Goal: Task Accomplishment & Management: Manage account settings

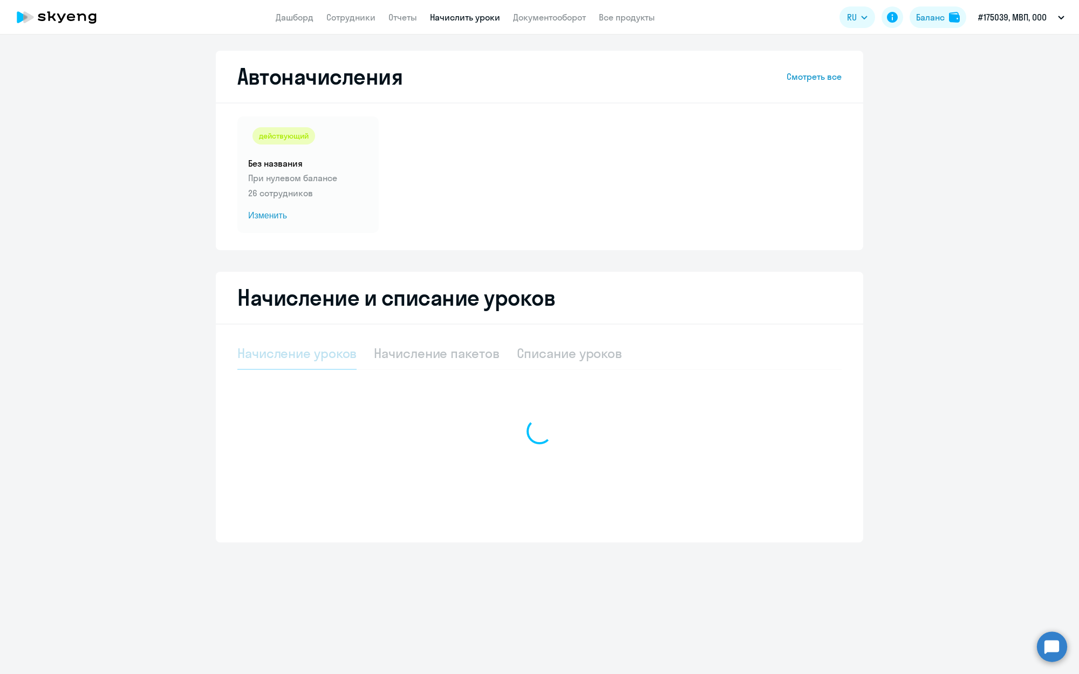
select select "10"
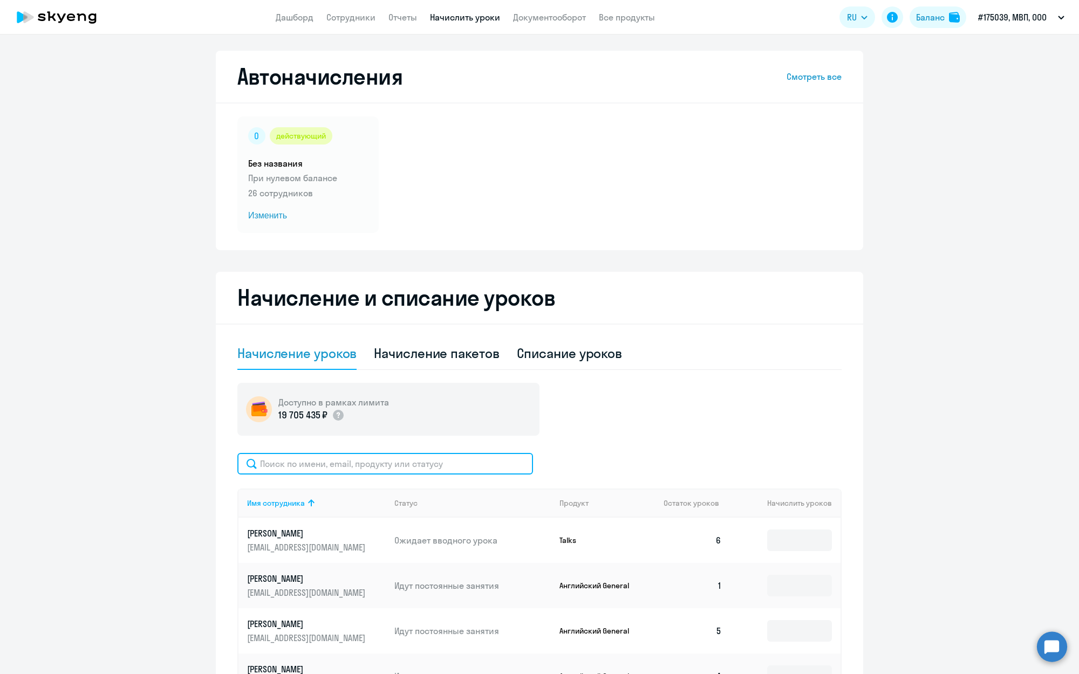
click at [357, 466] on input "text" at bounding box center [385, 464] width 296 height 22
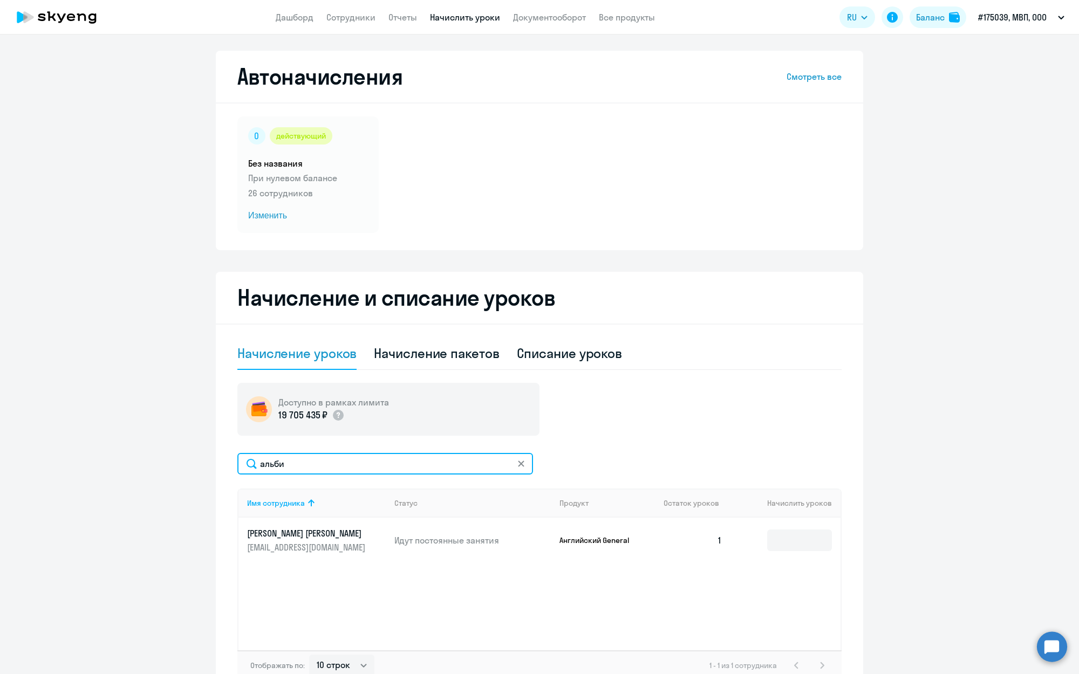
type input "Альби"
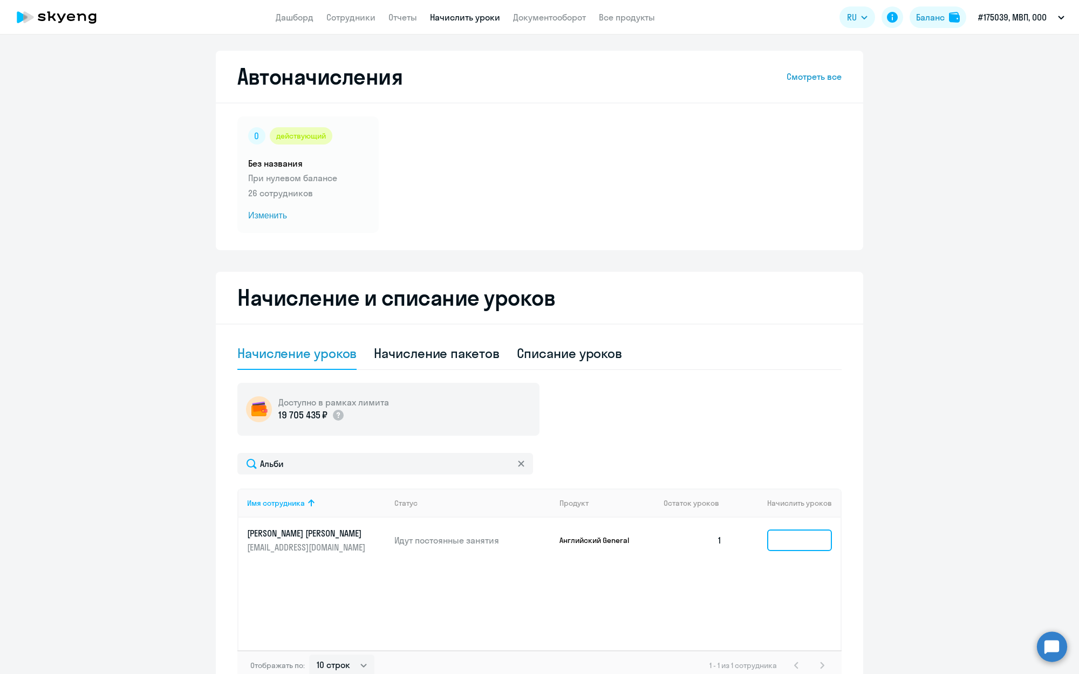
drag, startPoint x: 357, startPoint y: 466, endPoint x: 797, endPoint y: 537, distance: 445.8
click at [797, 537] on input at bounding box center [799, 541] width 65 height 22
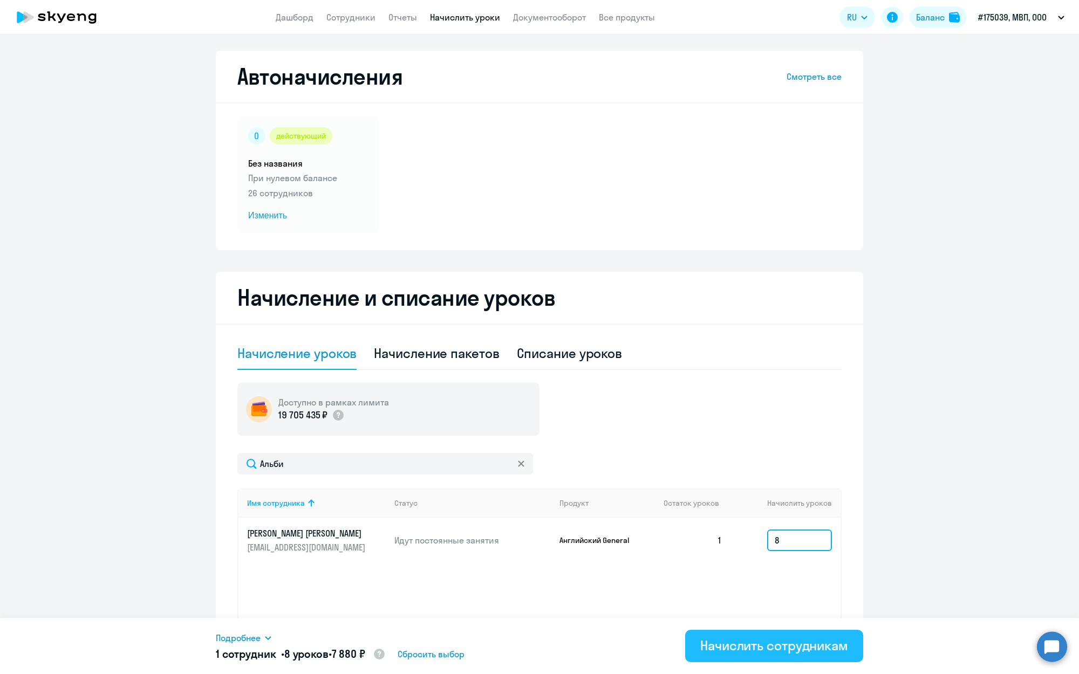
type input "8"
click at [741, 654] on div "Начислить сотрудникам" at bounding box center [774, 645] width 148 height 17
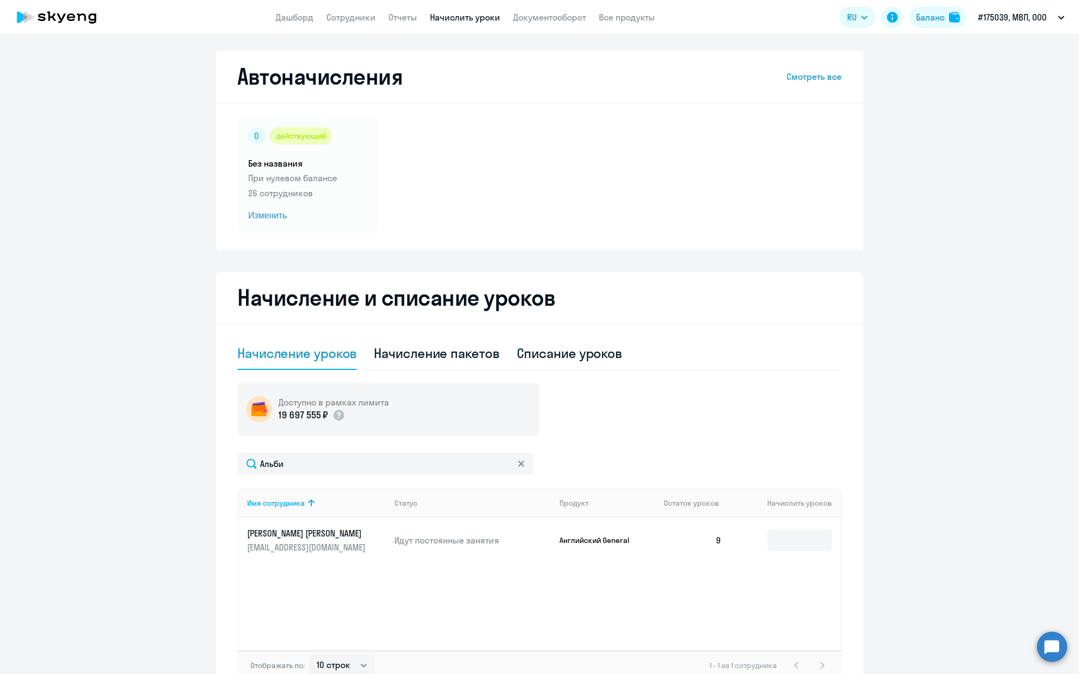
click at [525, 463] on svg-icon at bounding box center [521, 463] width 9 height 9
